Goal: Information Seeking & Learning: Learn about a topic

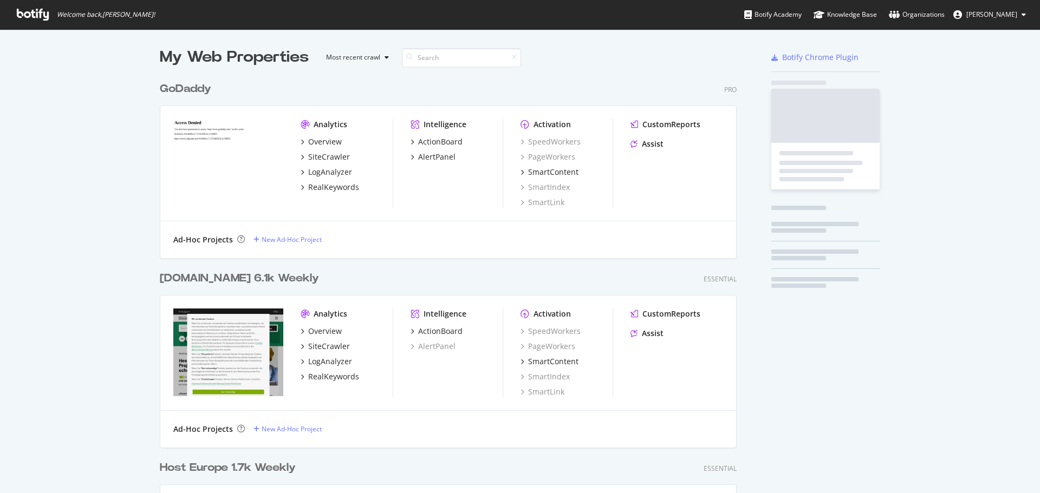
scroll to position [765, 577]
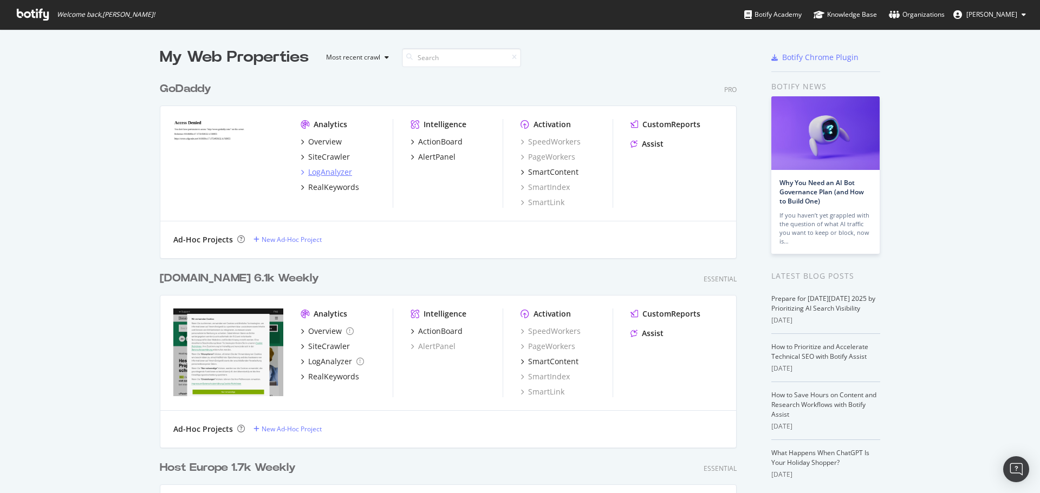
click at [336, 173] on div "LogAnalyzer" at bounding box center [330, 172] width 44 height 11
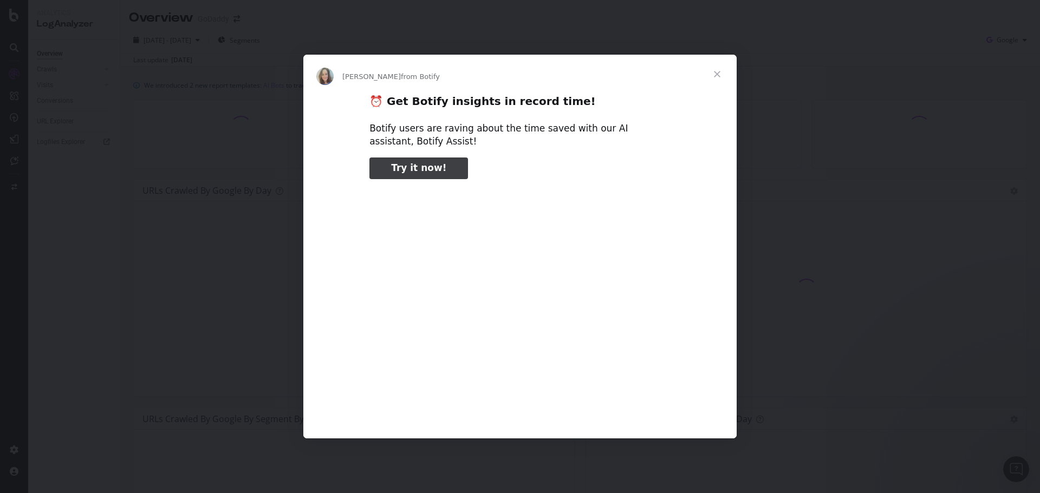
click at [720, 75] on span "Close" at bounding box center [717, 74] width 39 height 39
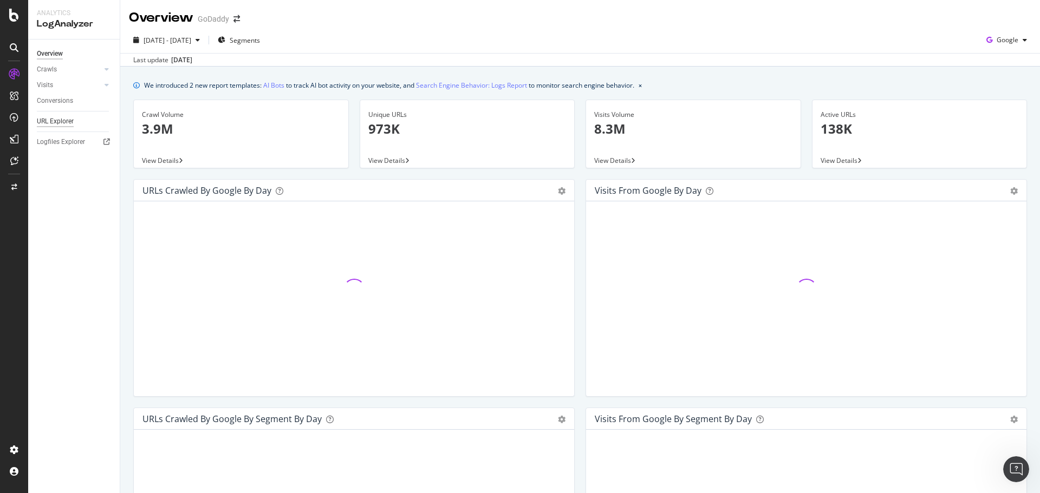
click at [58, 120] on div "URL Explorer" at bounding box center [55, 121] width 37 height 11
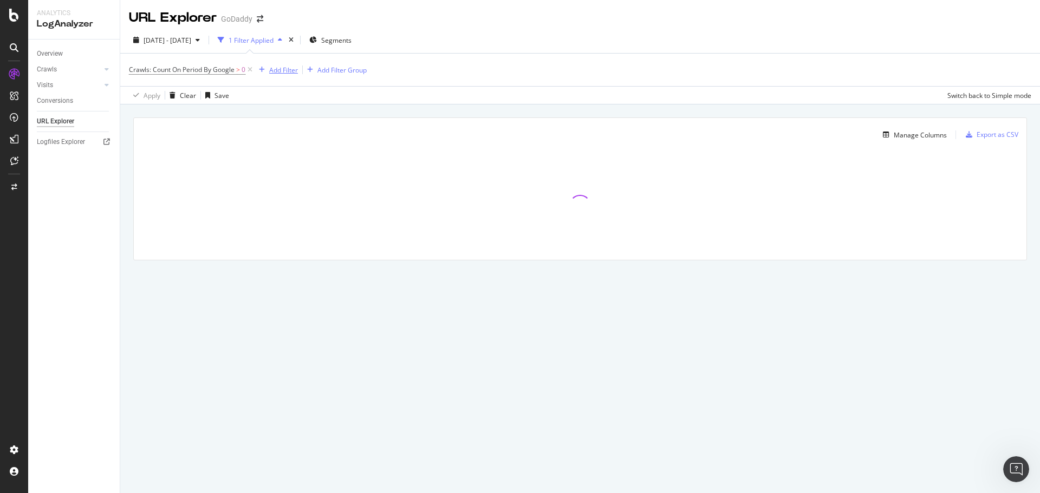
click at [277, 66] on div "Add Filter" at bounding box center [283, 70] width 29 height 9
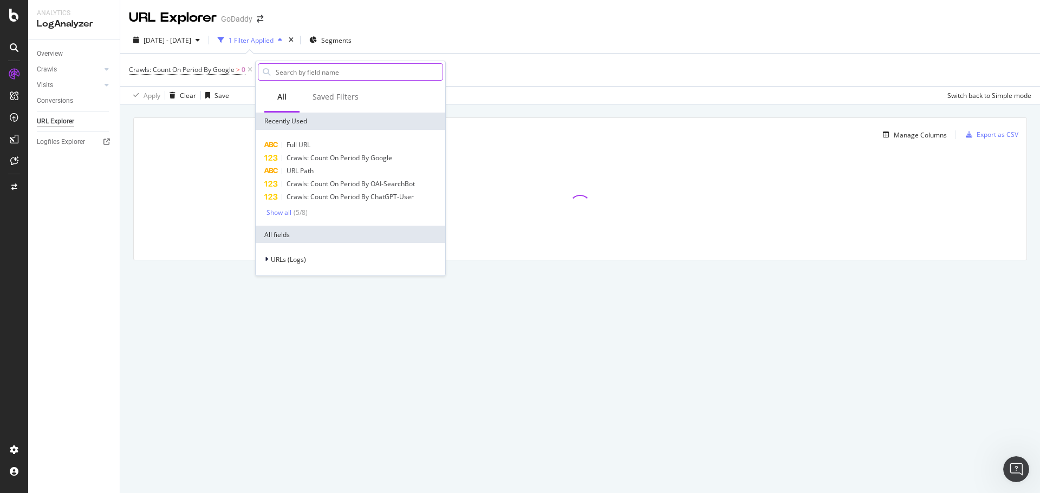
type input "[URL][DOMAIN_NAME]"
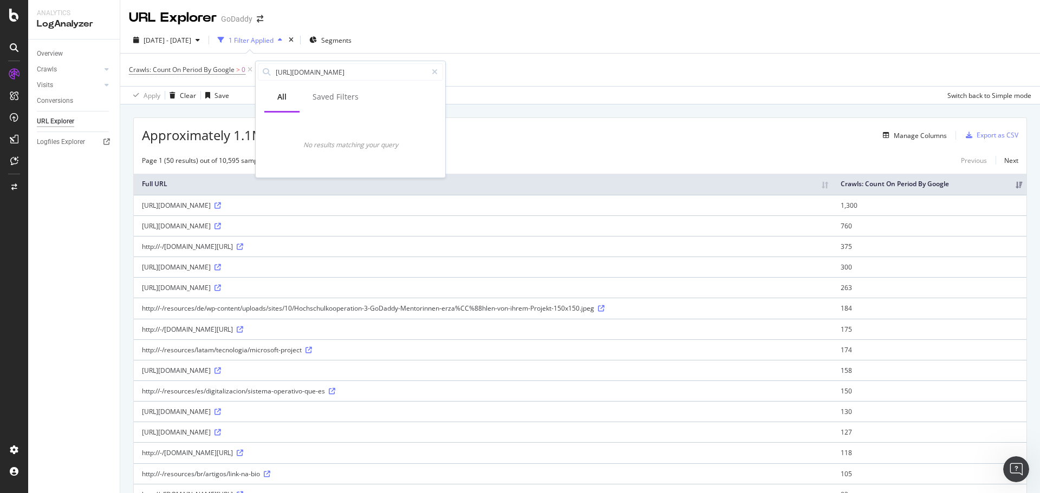
click at [434, 40] on div "[DATE] - [DATE] 1 Filter Applied Segments" at bounding box center [580, 42] width 920 height 22
click at [288, 67] on div "Add Filter" at bounding box center [283, 70] width 29 height 9
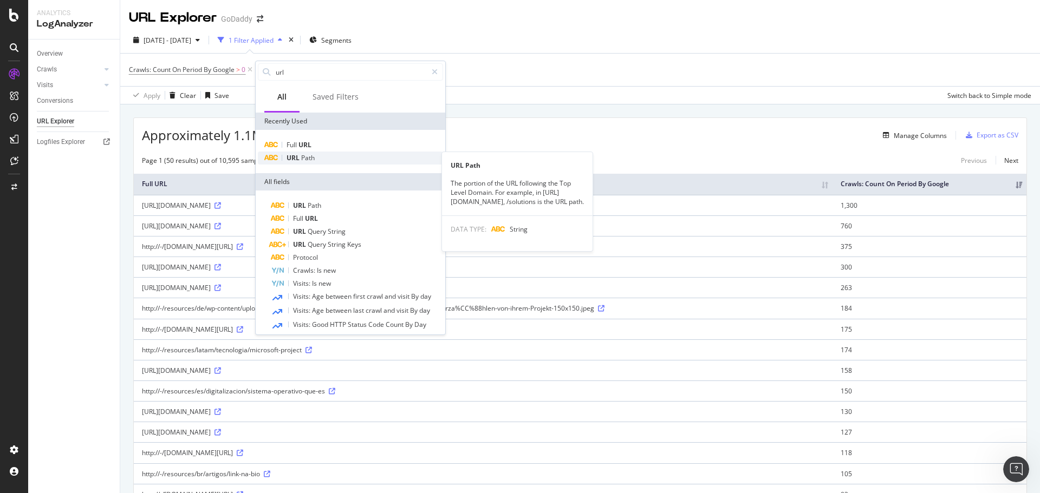
type input "url"
click at [328, 160] on div "URL Path" at bounding box center [350, 158] width 185 height 13
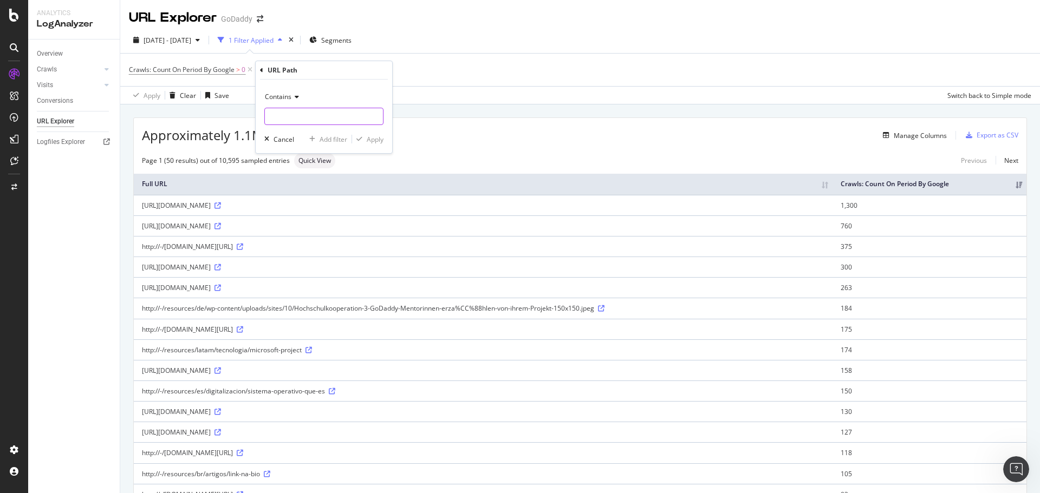
click at [342, 118] on input "text" at bounding box center [324, 116] width 118 height 17
paste input "[URL][DOMAIN_NAME]"
type input "[URL][DOMAIN_NAME]"
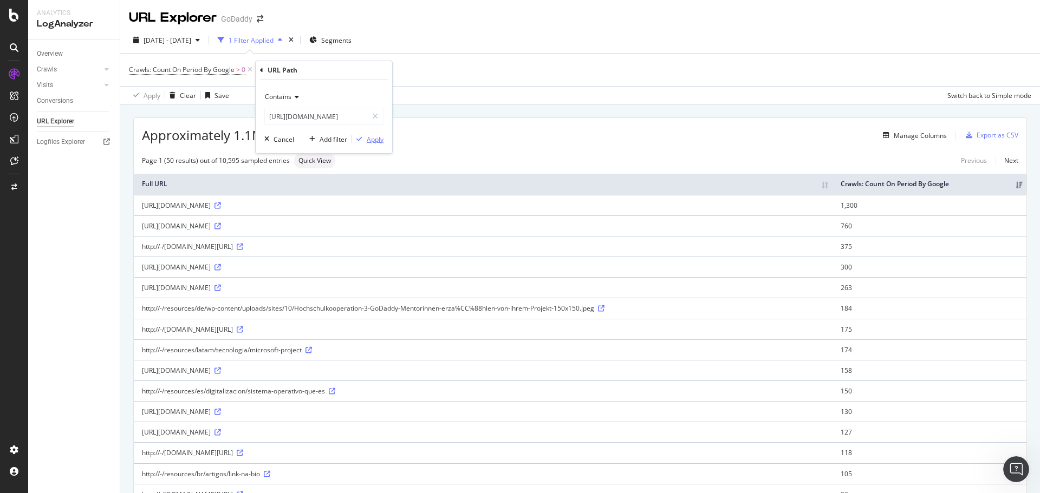
click at [375, 141] on div "Apply" at bounding box center [375, 139] width 17 height 9
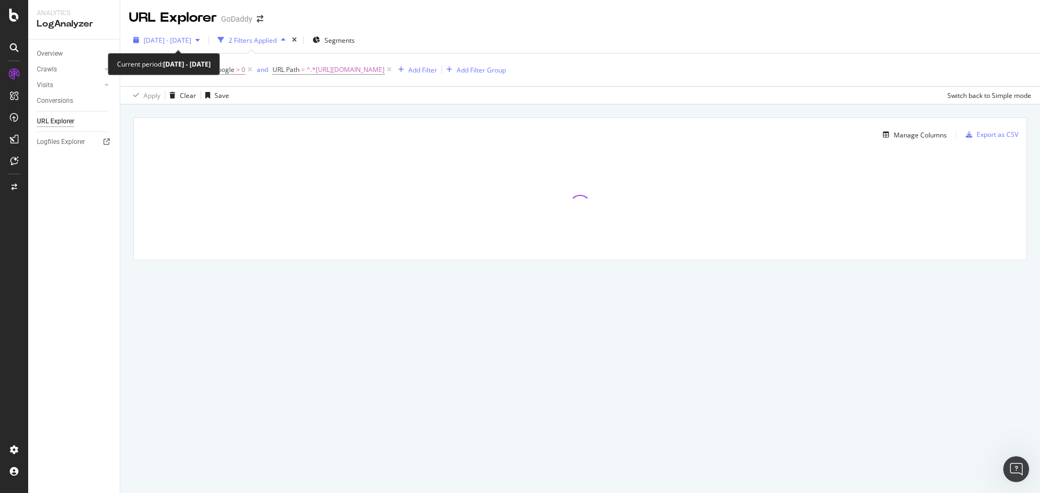
click at [191, 43] on span "[DATE] - [DATE]" at bounding box center [168, 40] width 48 height 9
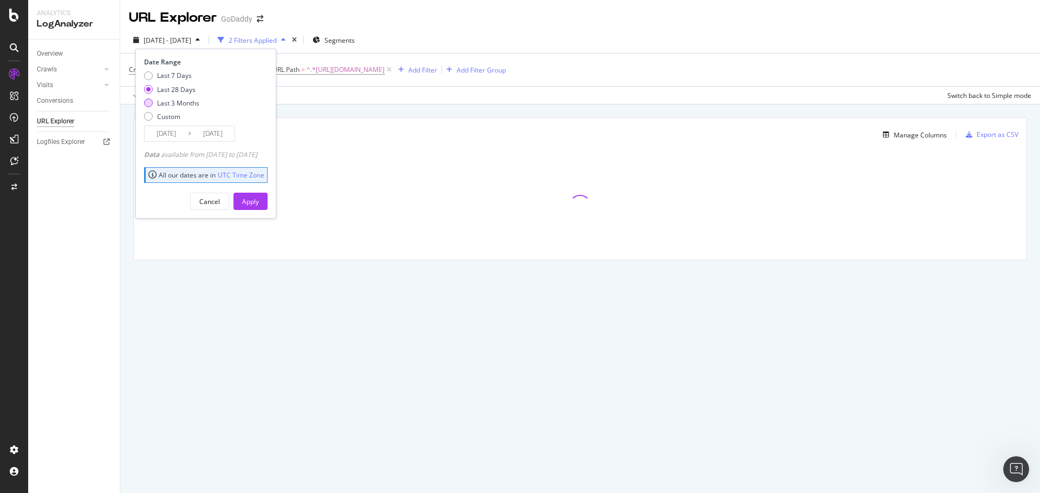
click at [170, 102] on div "Last 3 Months" at bounding box center [178, 103] width 42 height 9
type input "[DATE]"
click at [259, 205] on div "Apply" at bounding box center [250, 201] width 17 height 9
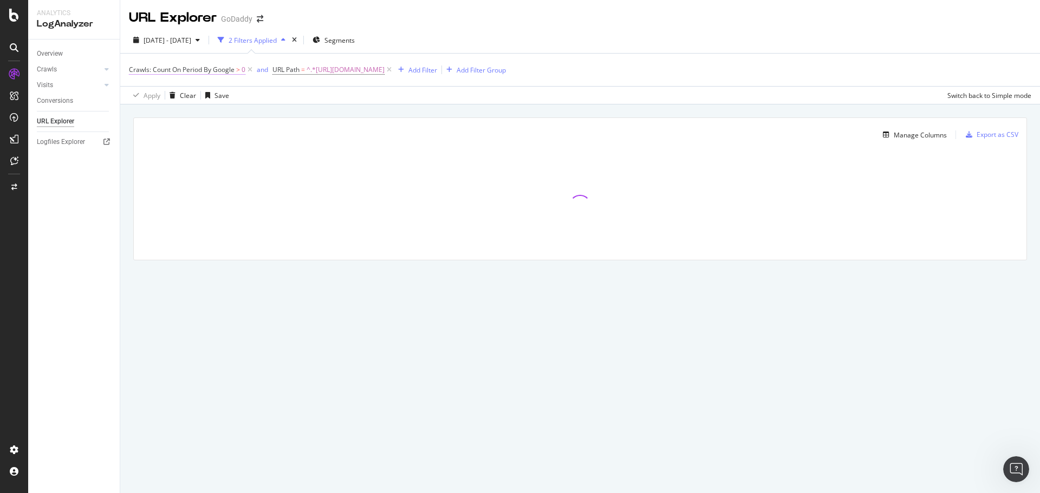
click at [221, 70] on span "Crawls: Count On Period By Google" at bounding box center [182, 69] width 106 height 9
click at [171, 95] on icon at bounding box center [174, 95] width 8 height 6
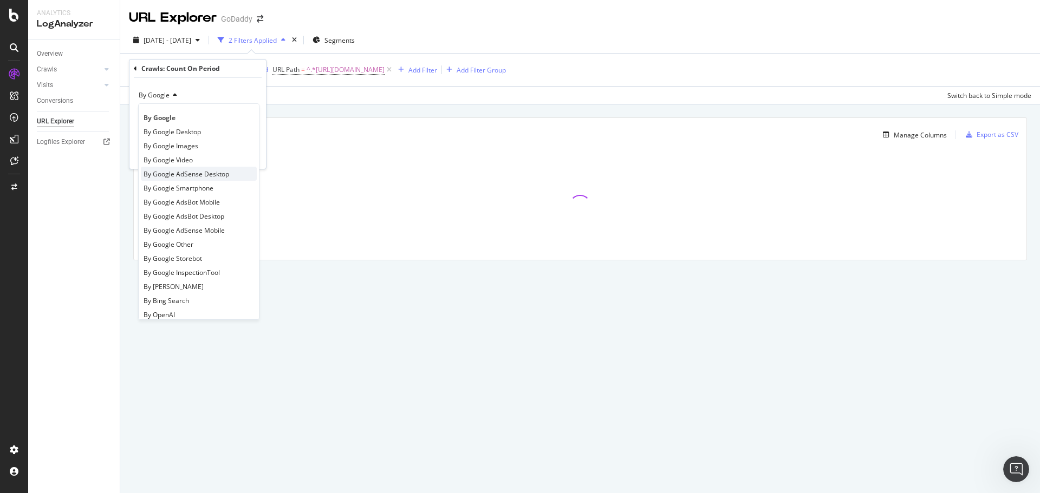
scroll to position [54, 0]
click at [205, 264] on div "By OpenAI" at bounding box center [199, 260] width 116 height 14
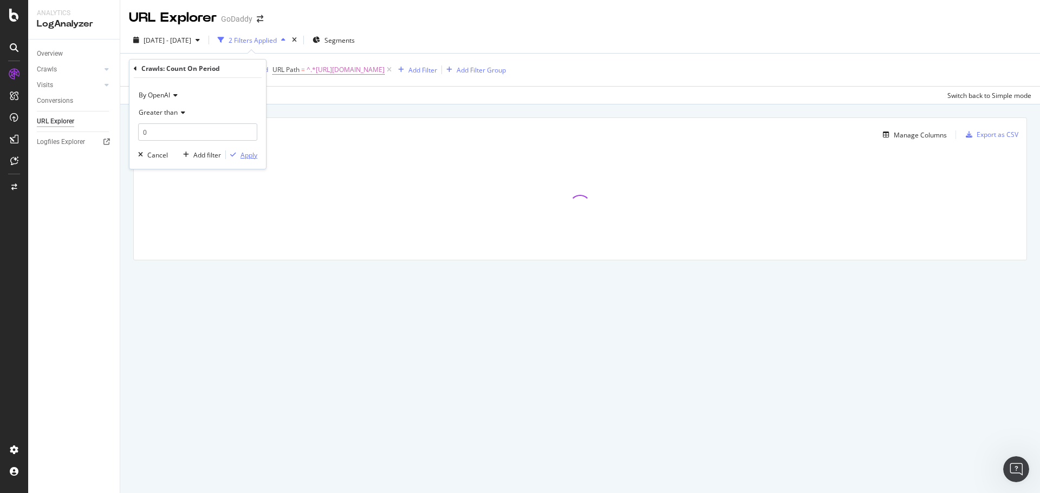
click at [240, 151] on div "Apply" at bounding box center [248, 155] width 17 height 9
click at [716, 71] on div "Crawls: Count On Period By OpenAI > 0 and URL Path = ^.*[URL][DOMAIN_NAME] Add …" at bounding box center [580, 70] width 902 height 32
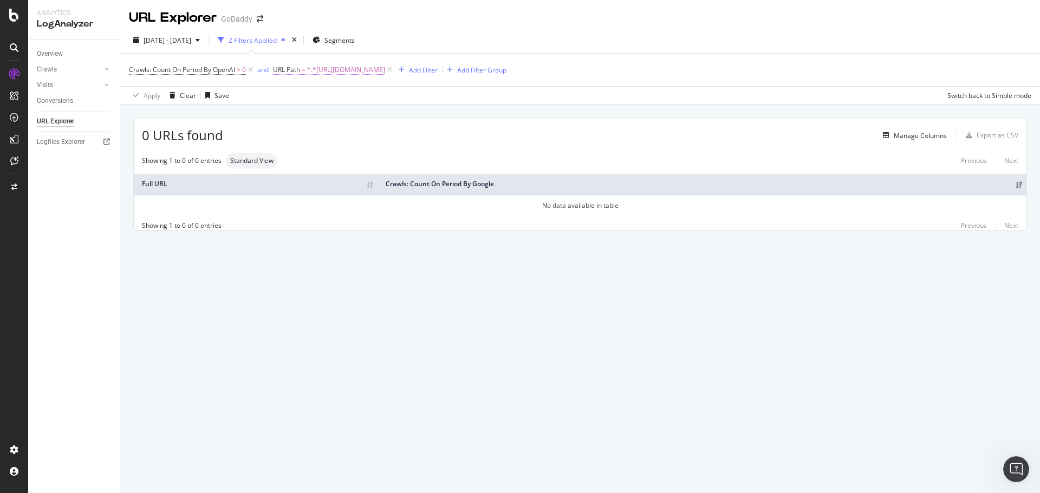
click at [379, 74] on span "^.*[URL][DOMAIN_NAME]" at bounding box center [346, 69] width 78 height 15
click at [327, 119] on input "[URL][DOMAIN_NAME]" at bounding box center [335, 114] width 102 height 17
drag, startPoint x: 350, startPoint y: 116, endPoint x: 276, endPoint y: 116, distance: 73.7
click at [276, 116] on div "Contains [URL][DOMAIN_NAME] Cancel Add filter Apply" at bounding box center [343, 115] width 136 height 74
drag, startPoint x: 304, startPoint y: 116, endPoint x: 243, endPoint y: 111, distance: 61.4
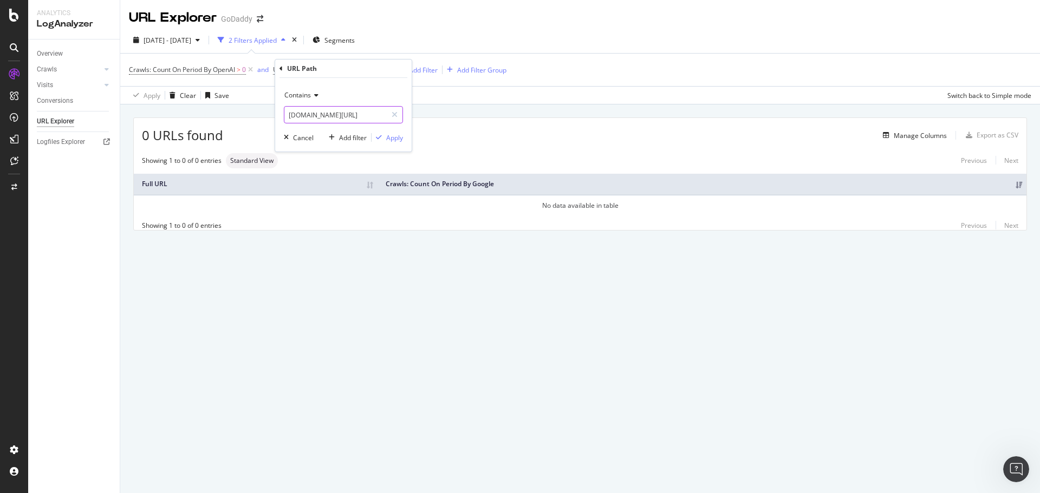
click at [243, 111] on body "Analytics LogAnalyzer Overview Crawls Daily Distribution Segments Distribution …" at bounding box center [520, 246] width 1040 height 493
click at [319, 109] on input "[DOMAIN_NAME][URL]" at bounding box center [335, 114] width 102 height 17
click at [310, 114] on input "[DOMAIN_NAME][URL]" at bounding box center [335, 114] width 102 height 17
type input "llms.txt"
click at [390, 141] on div "Apply" at bounding box center [394, 137] width 17 height 9
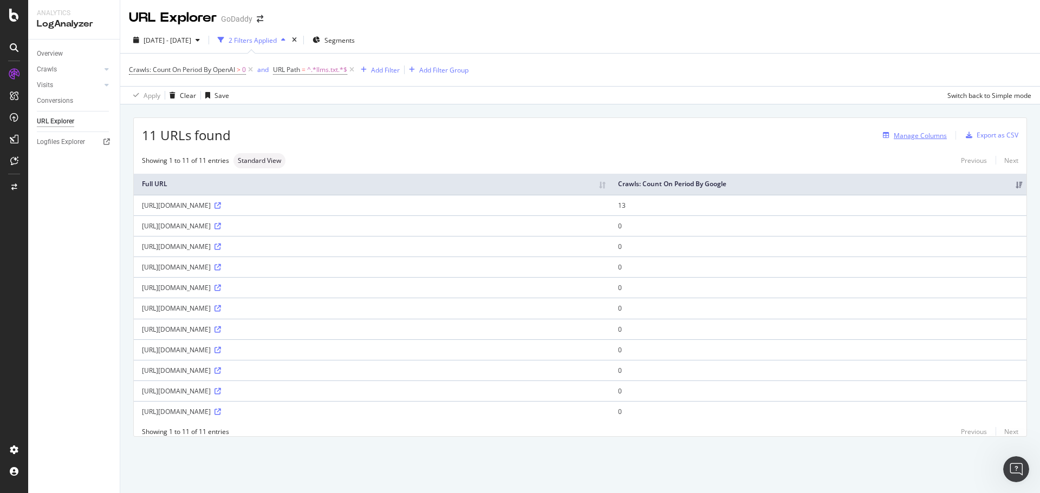
click at [932, 138] on div "Manage Columns" at bounding box center [920, 135] width 53 height 9
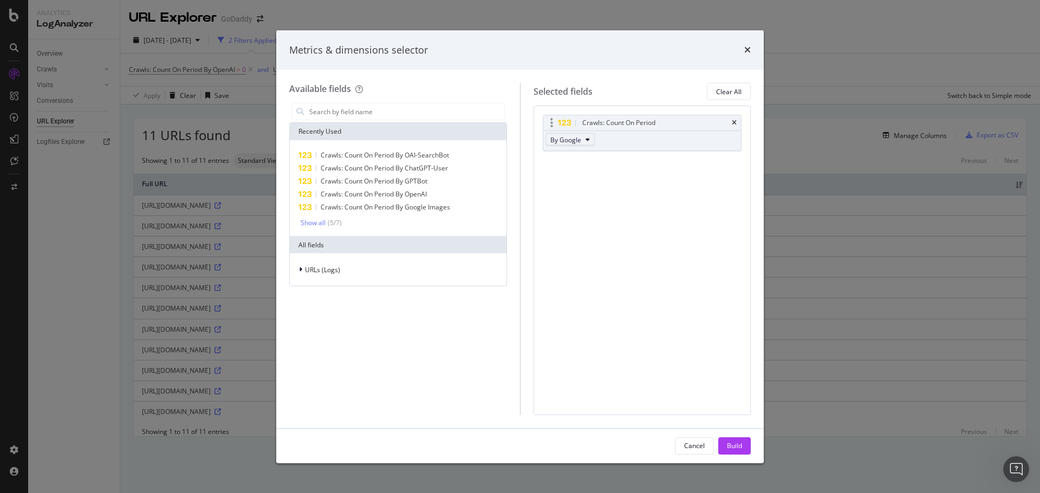
click at [570, 142] on span "By Google" at bounding box center [565, 139] width 31 height 9
click at [605, 173] on span "By OpenAI" at bounding box center [598, 169] width 86 height 10
click at [734, 452] on div "Build" at bounding box center [734, 446] width 15 height 16
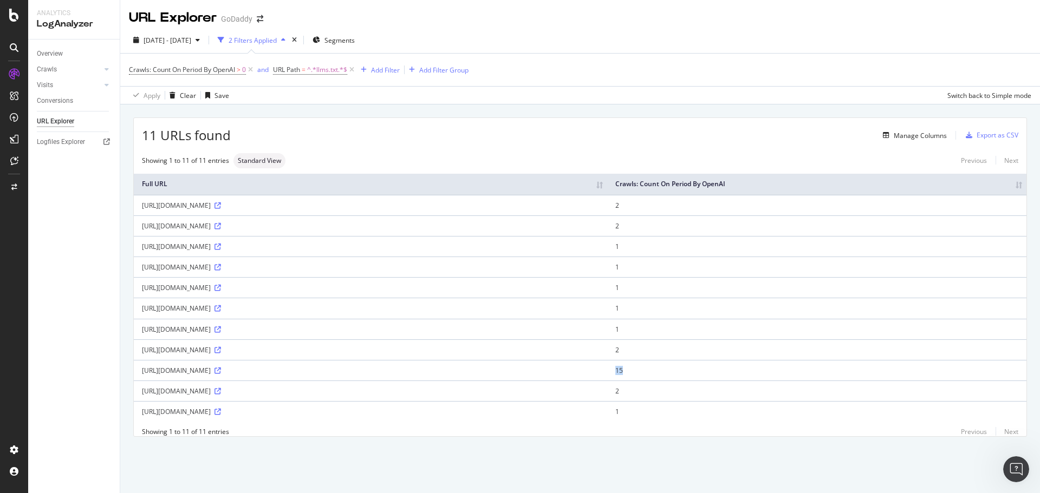
drag, startPoint x: 627, startPoint y: 370, endPoint x: 597, endPoint y: 374, distance: 30.0
click at [597, 374] on tr "[URL][DOMAIN_NAME] 15" at bounding box center [580, 370] width 893 height 21
click at [582, 143] on div "11 URLs found Manage Columns Export as CSV" at bounding box center [580, 131] width 893 height 27
click at [766, 139] on div "Manage Columns" at bounding box center [589, 135] width 716 height 13
click at [191, 37] on span "[DATE] - [DATE]" at bounding box center [168, 40] width 48 height 9
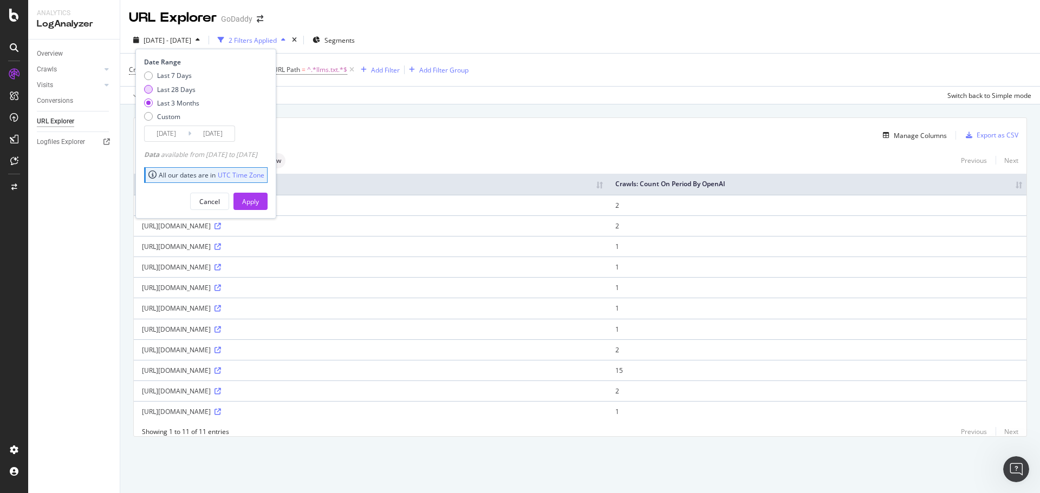
click at [172, 86] on div "Last 28 Days" at bounding box center [176, 89] width 38 height 9
type input "[DATE]"
click at [259, 200] on div "Apply" at bounding box center [250, 201] width 17 height 9
